Goal: Find contact information: Find contact information

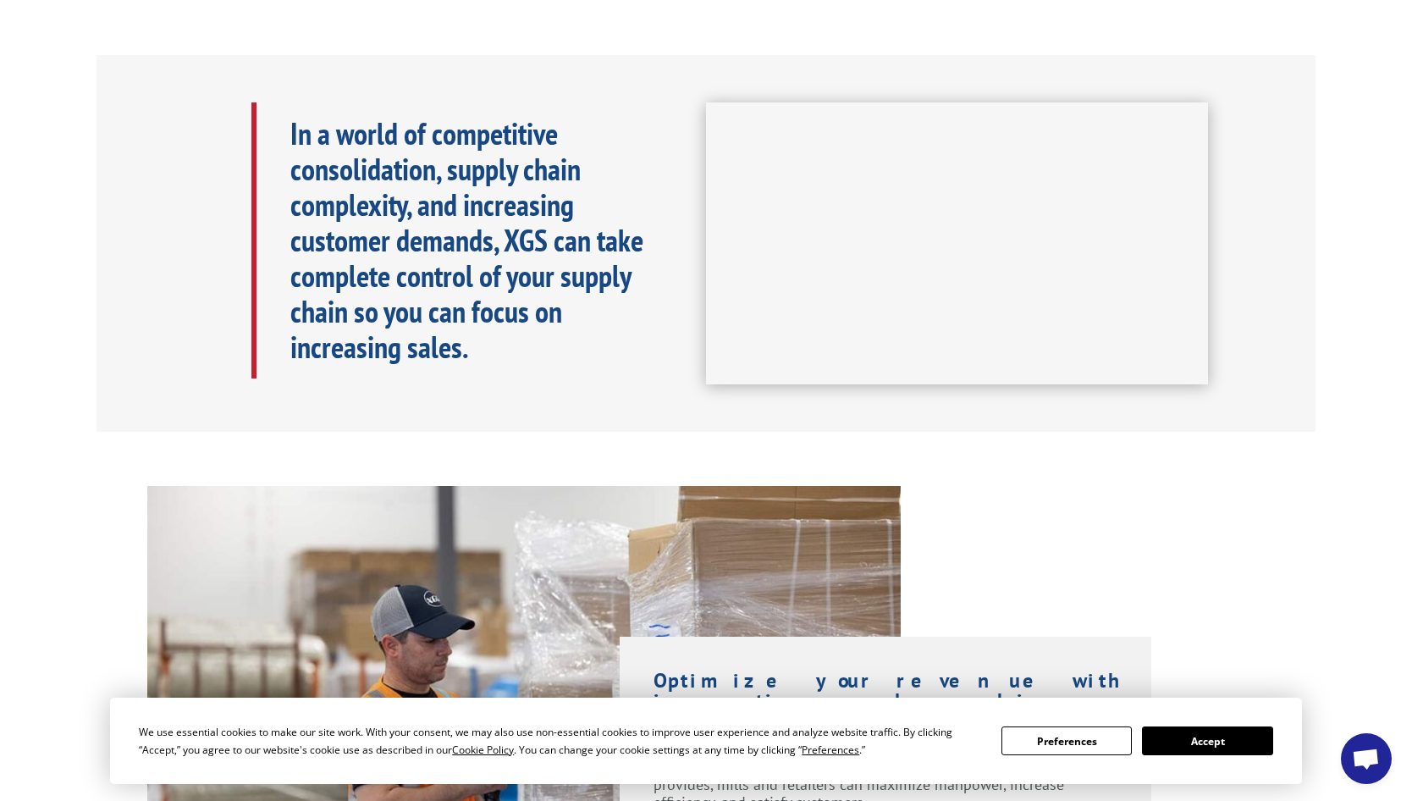
scroll to position [740, 0]
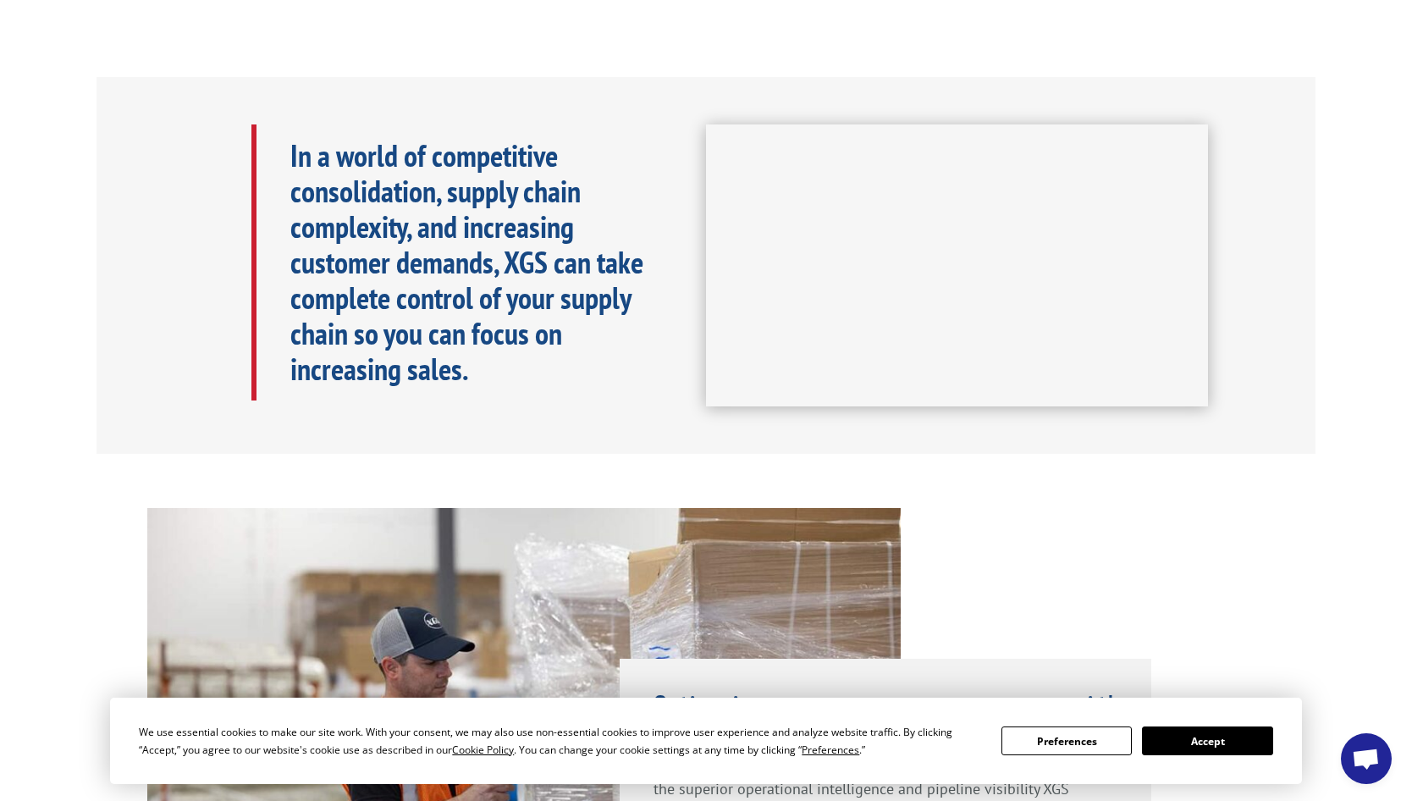
click at [1235, 541] on div "Optimize your revenue with innovative supply chain solutions. XGS makes the sup…" at bounding box center [706, 759] width 1412 height 502
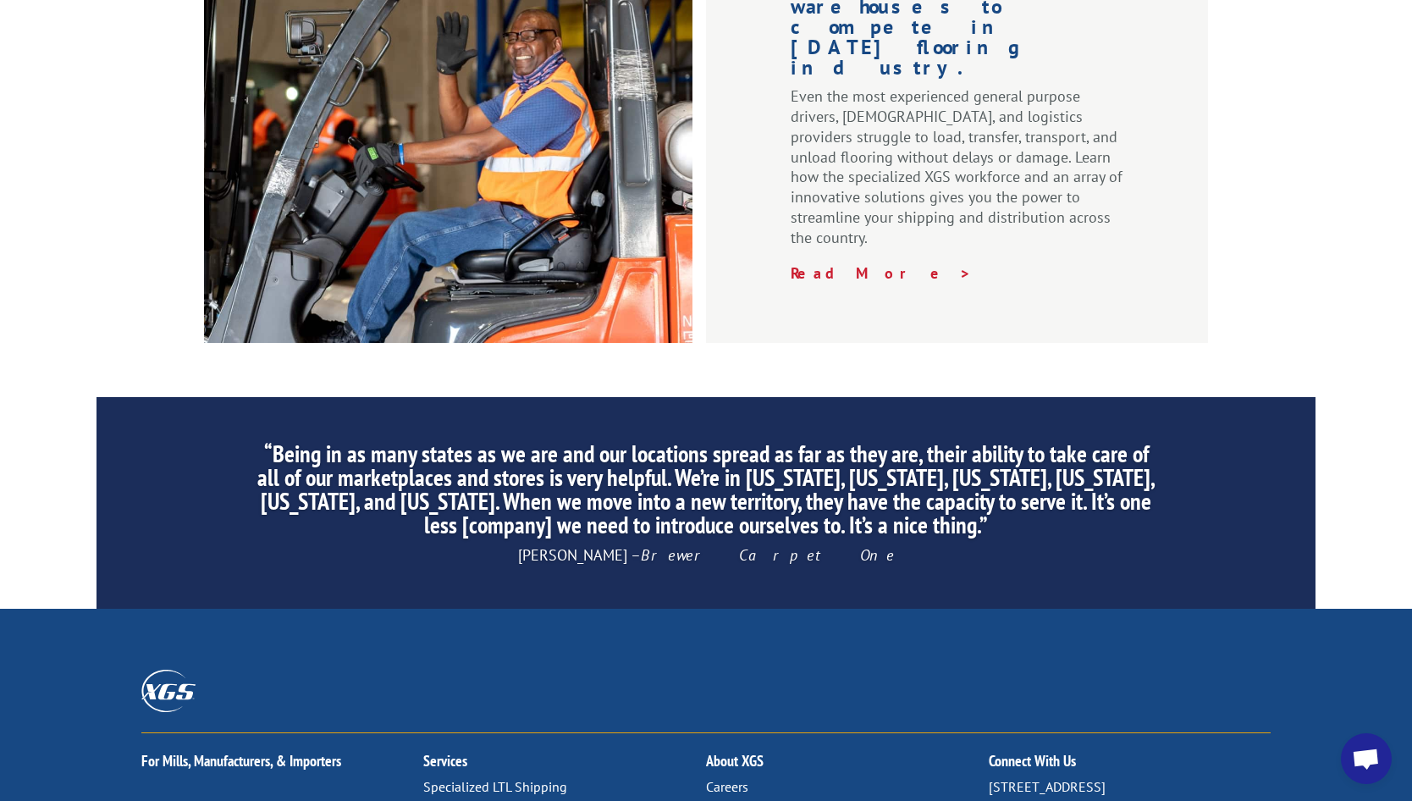
scroll to position [2518, 0]
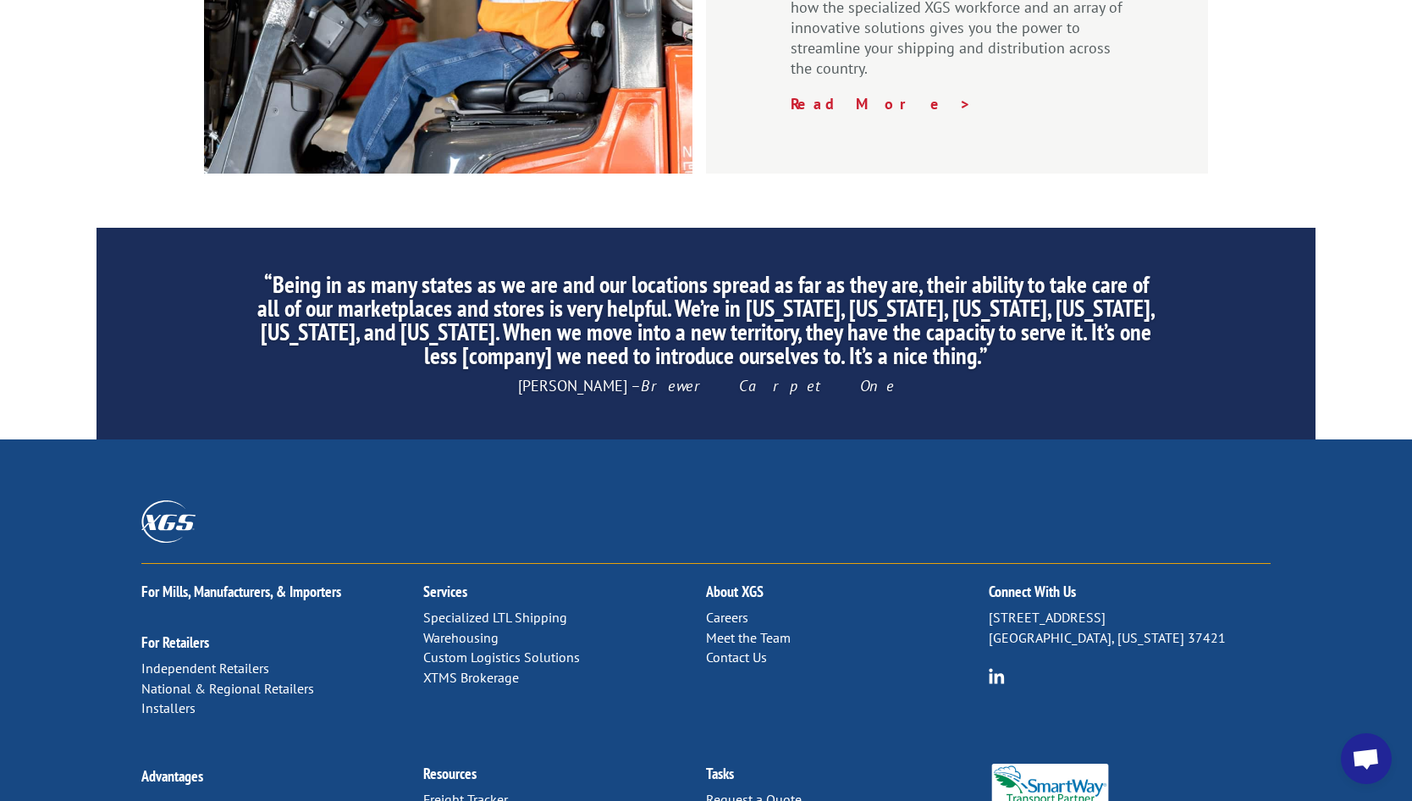
click at [733, 649] on link "Contact Us" at bounding box center [736, 657] width 61 height 17
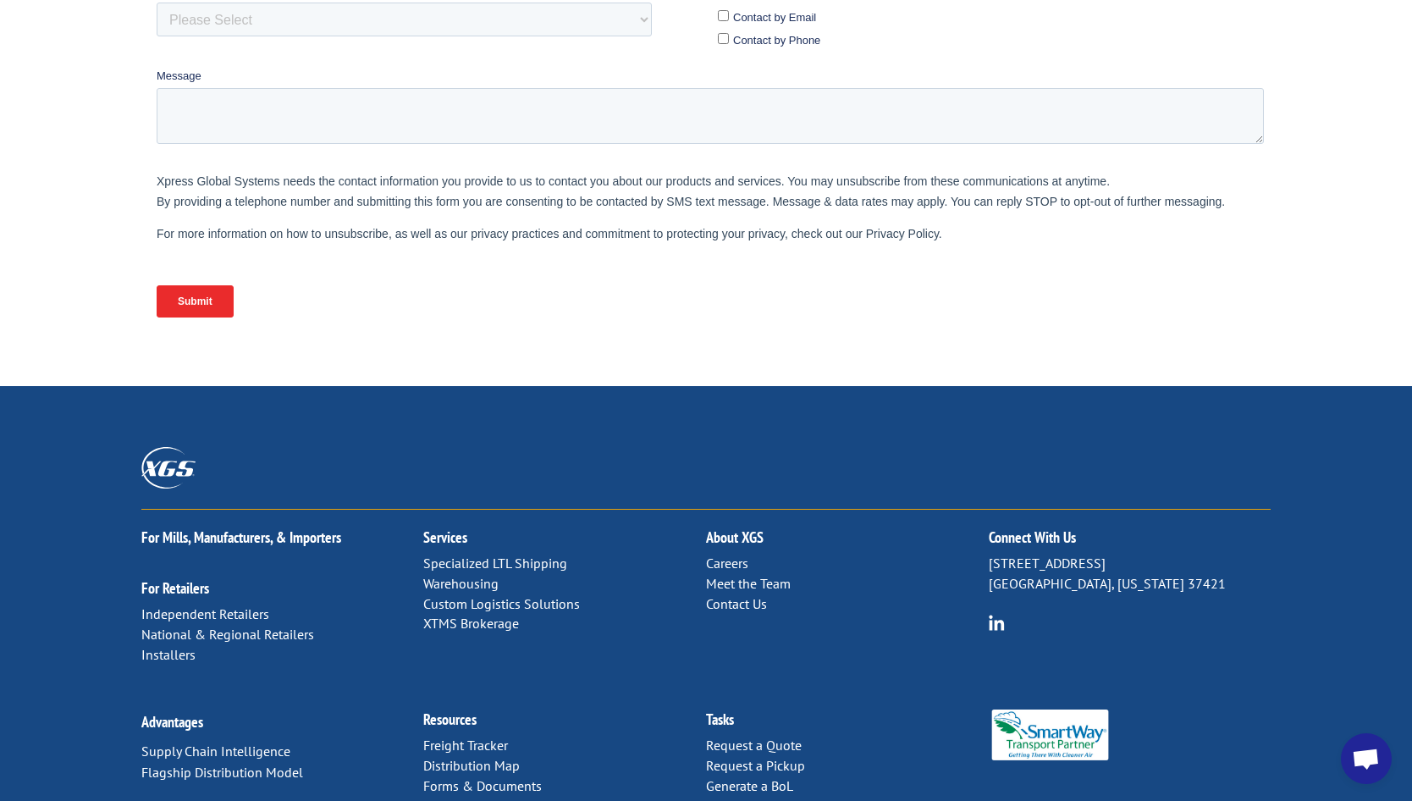
scroll to position [665, 0]
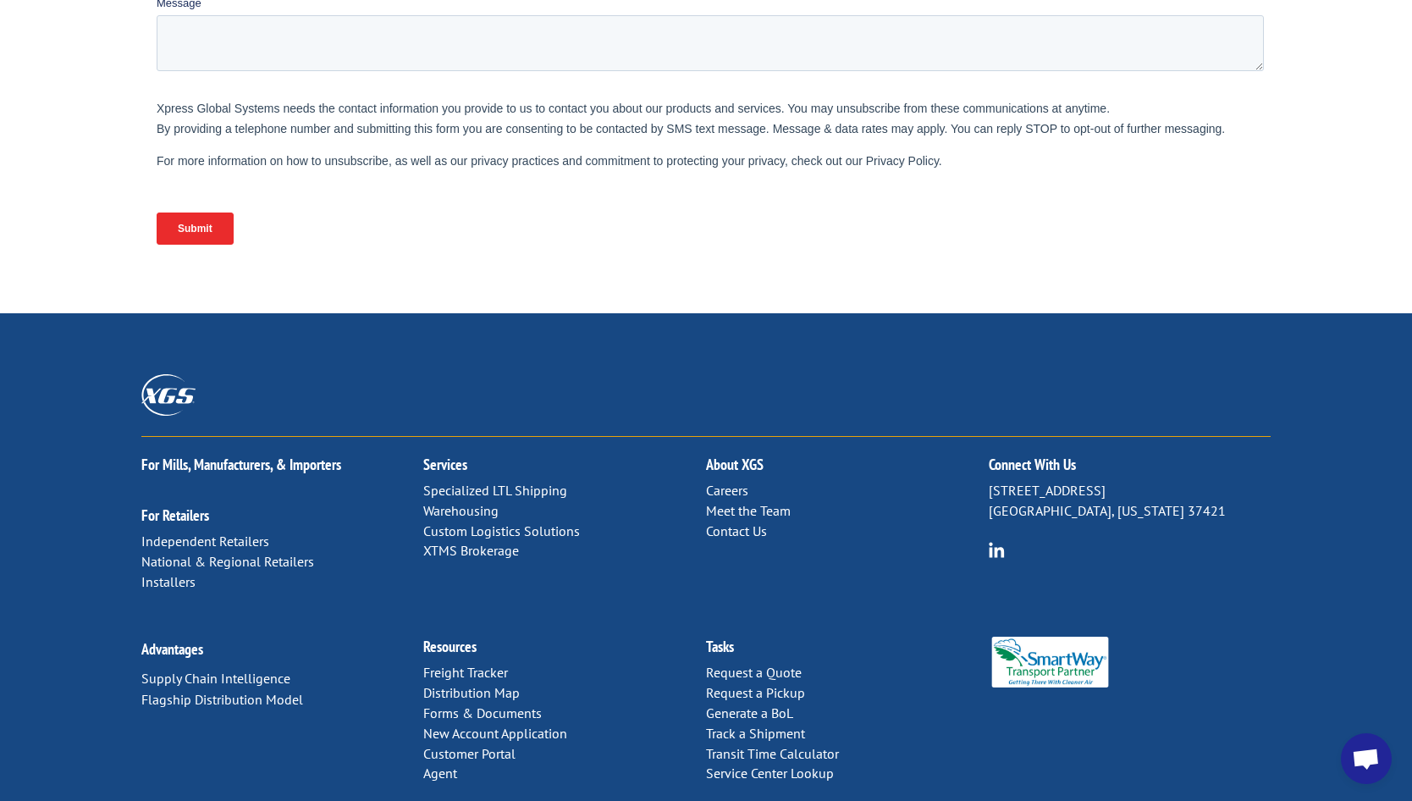
click at [740, 522] on link "Contact Us" at bounding box center [736, 530] width 61 height 17
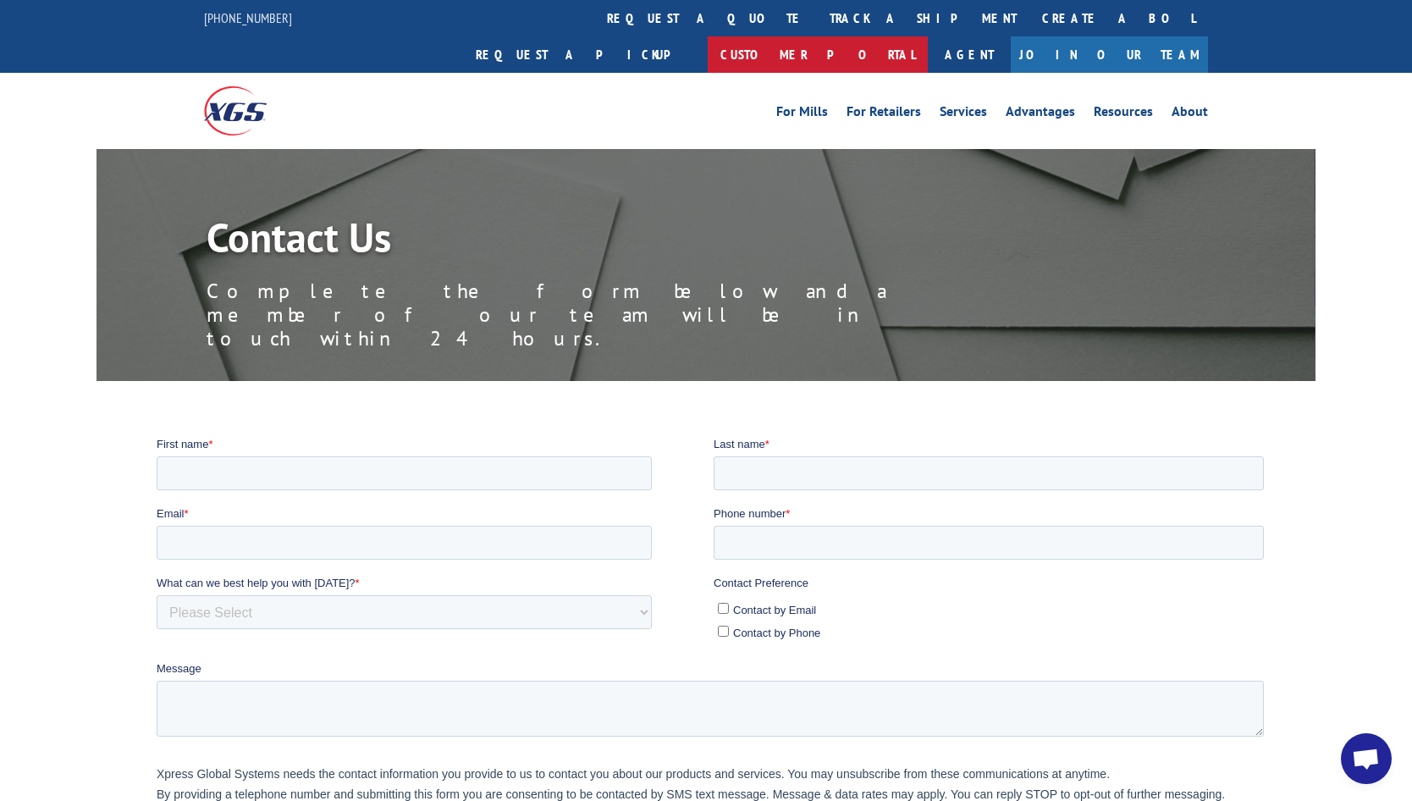
click at [928, 36] on link "Customer Portal" at bounding box center [818, 54] width 220 height 36
